Goal: Task Accomplishment & Management: Manage account settings

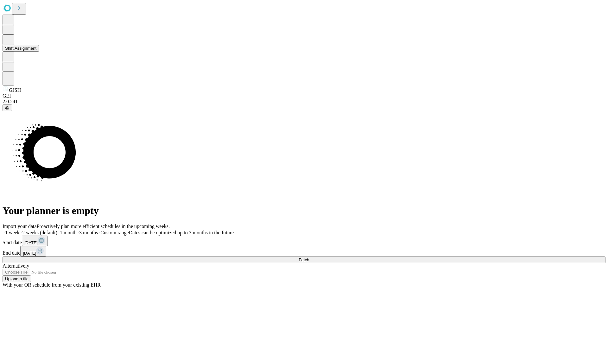
click at [39, 52] on button "Shift Assignment" at bounding box center [21, 48] width 36 height 7
